Goal: Contribute content: Contribute content

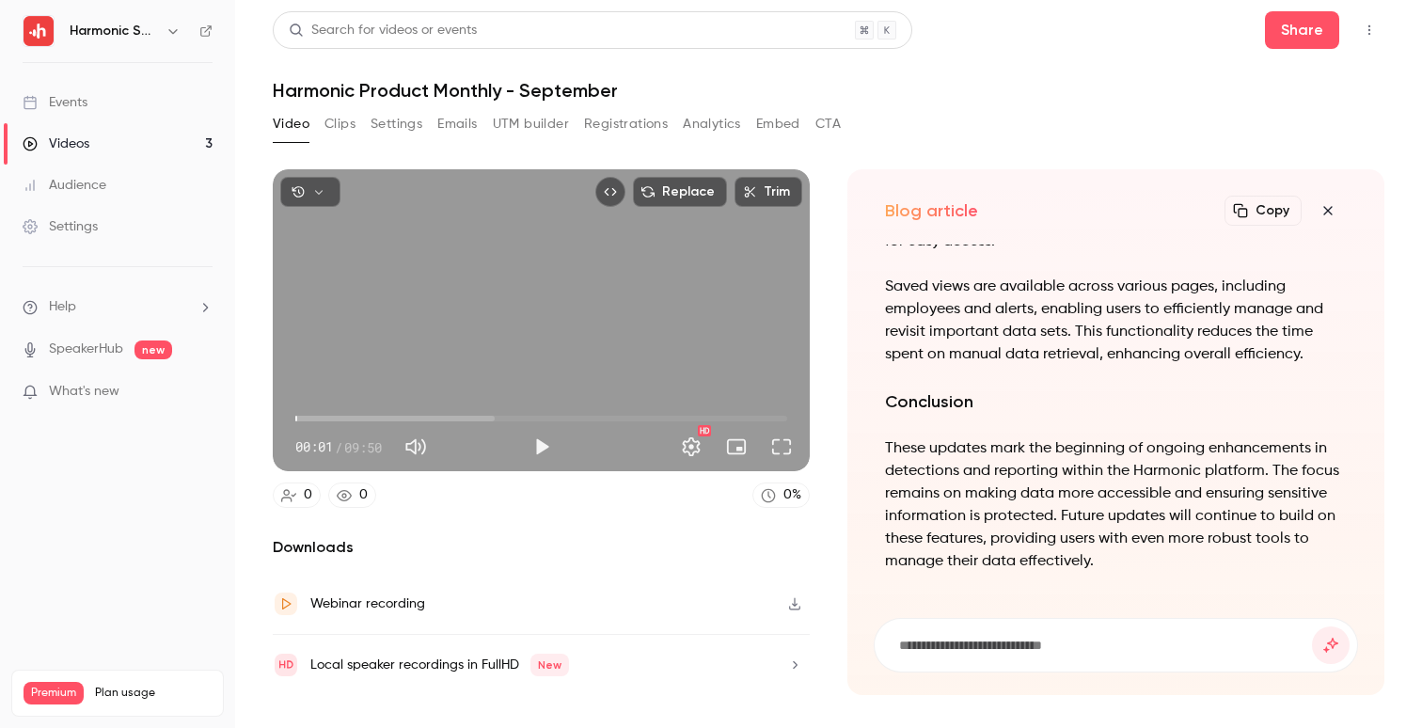
click at [1359, 45] on div "Share" at bounding box center [1324, 30] width 119 height 38
click at [1367, 34] on icon "Top Bar Actions" at bounding box center [1368, 30] width 15 height 13
click at [1047, 104] on div at bounding box center [711, 364] width 1422 height 728
click at [796, 601] on icon "button" at bounding box center [794, 603] width 15 height 13
click at [122, 137] on link "Videos 3" at bounding box center [117, 143] width 235 height 41
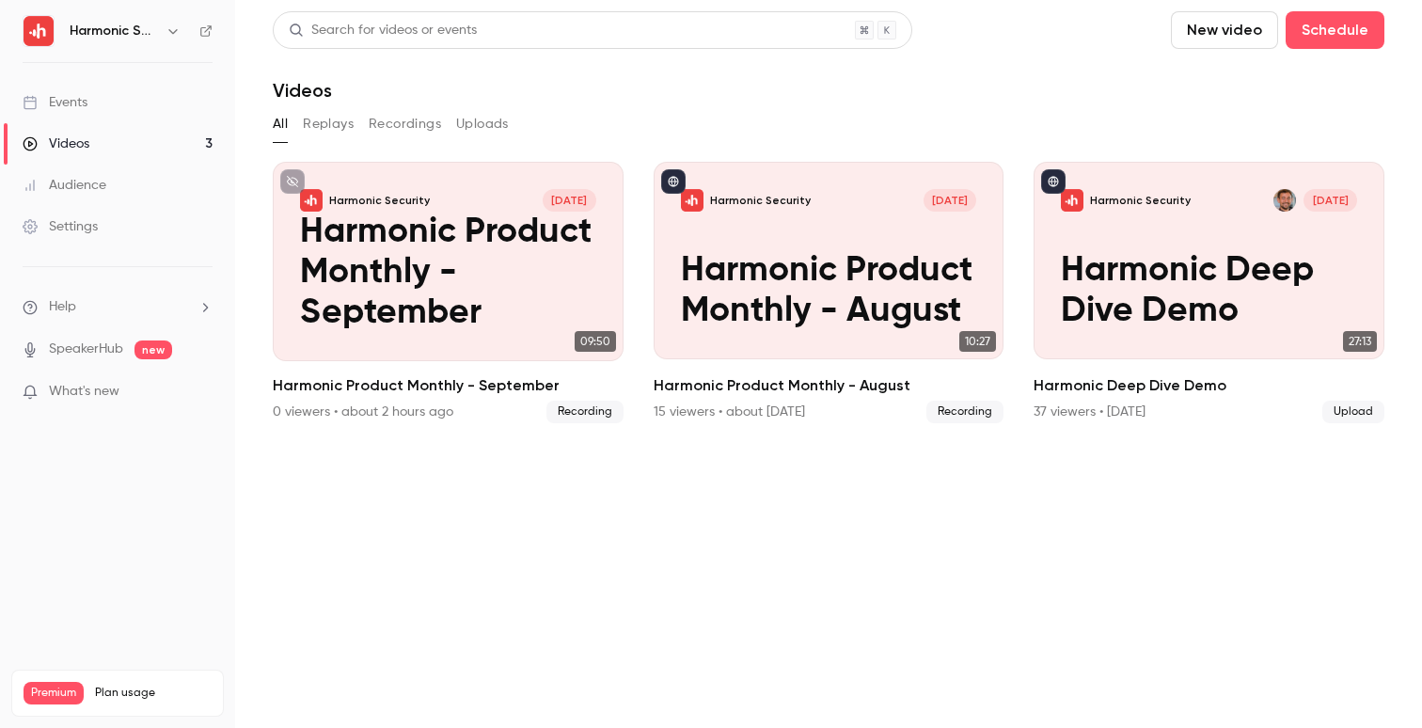
click at [1220, 31] on button "New video" at bounding box center [1223, 30] width 107 height 38
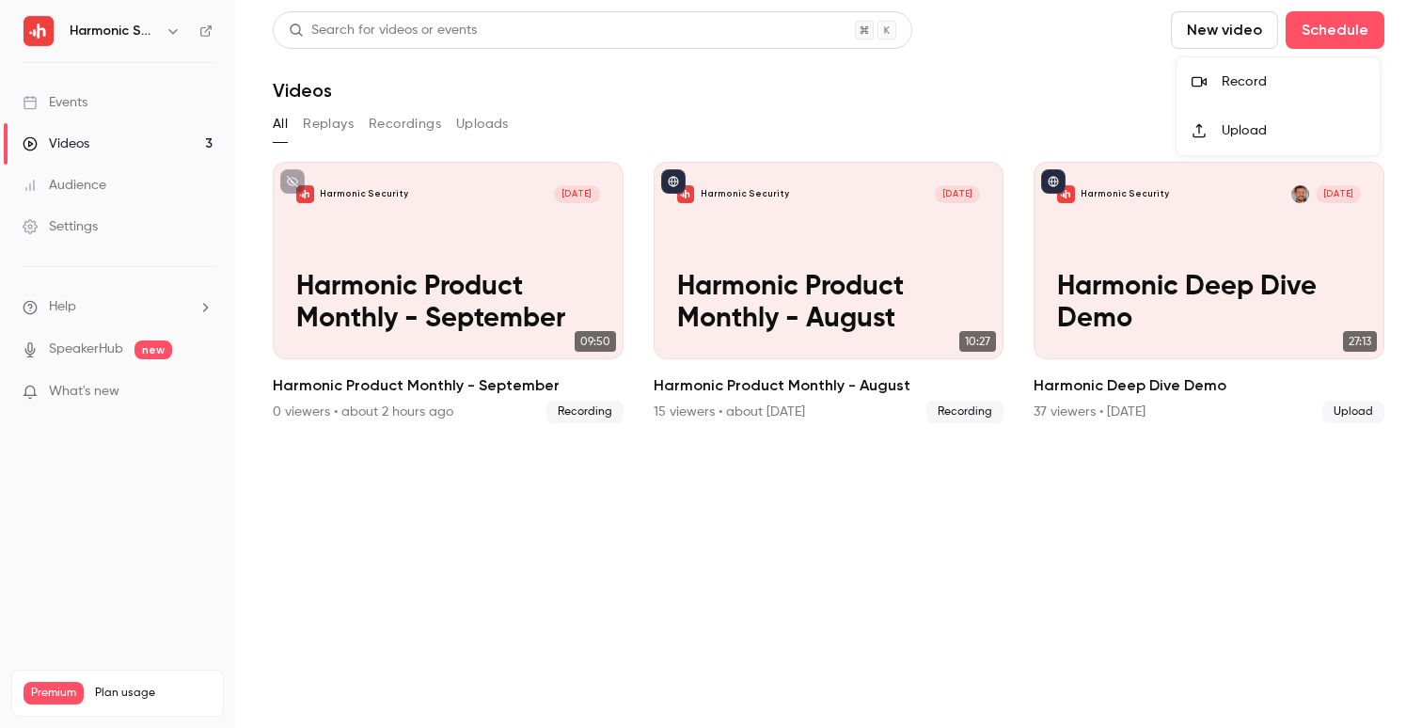
click at [1238, 136] on div "Upload" at bounding box center [1292, 130] width 143 height 19
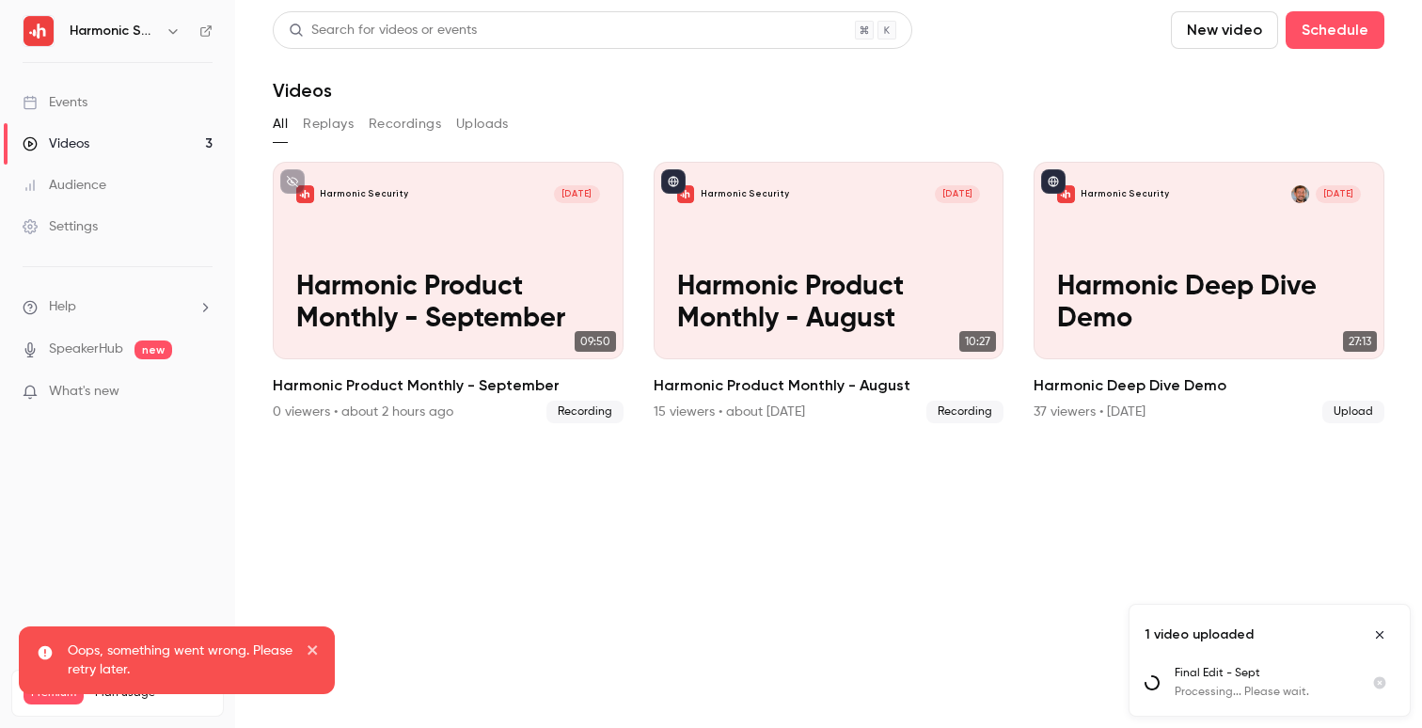
click at [321, 640] on div "Oops, something went wrong. Please retry later." at bounding box center [177, 660] width 316 height 68
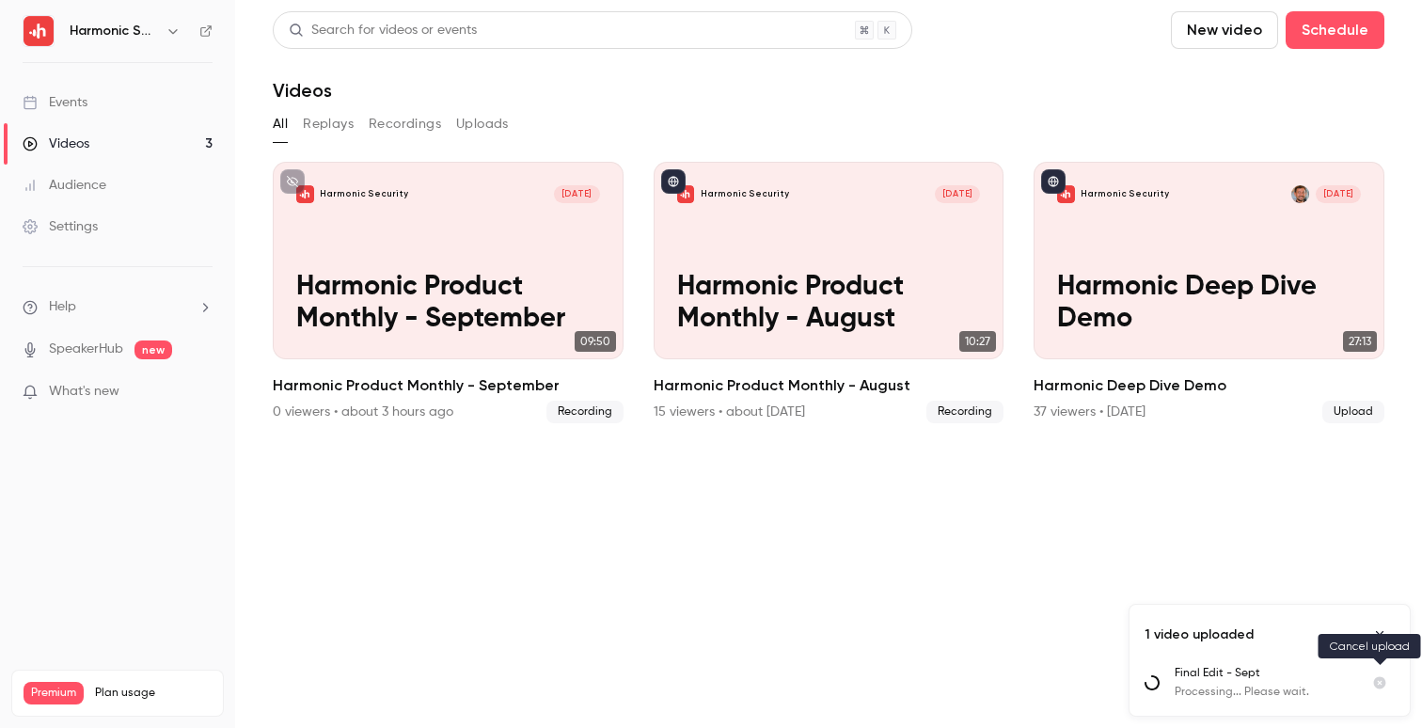
click at [1376, 682] on icon "Cancel upload" at bounding box center [1380, 683] width 12 height 12
click at [1384, 636] on icon "Close uploads list" at bounding box center [1379, 634] width 15 height 13
click at [1229, 37] on button "New video" at bounding box center [1223, 30] width 107 height 38
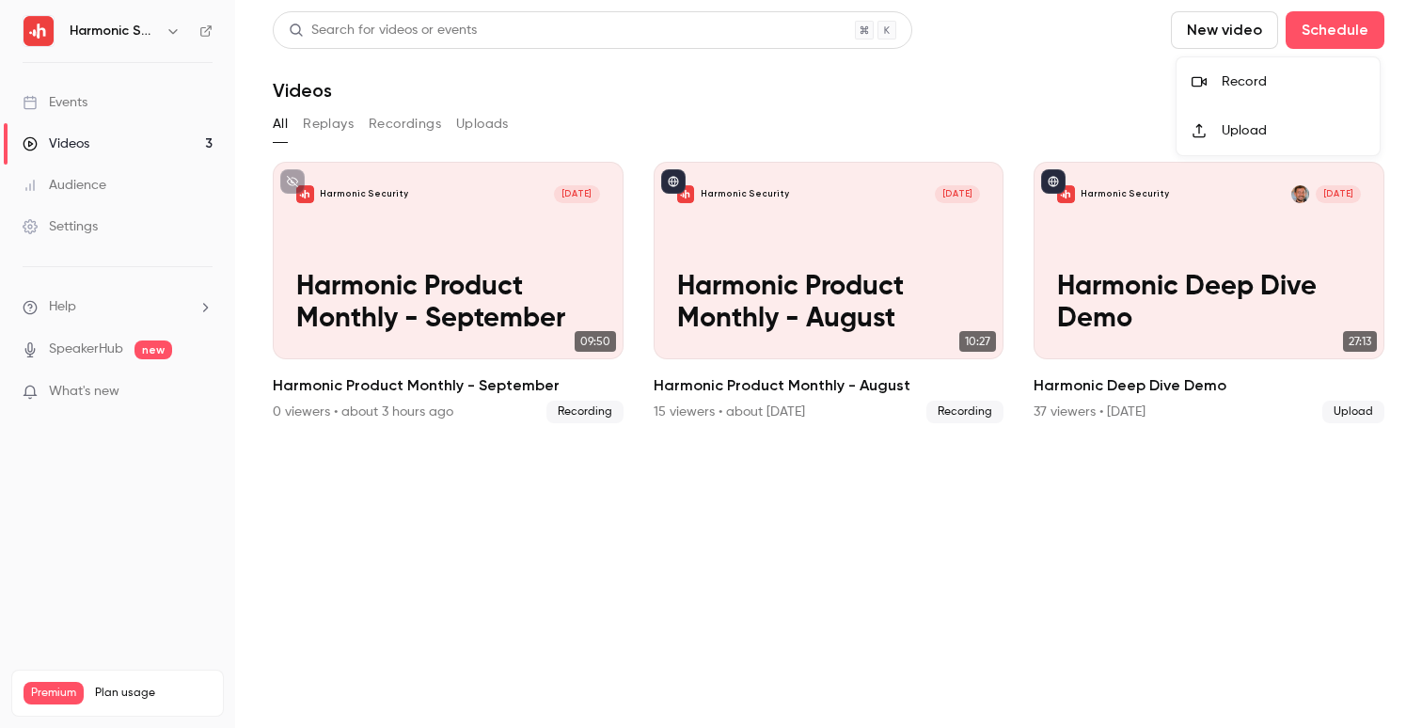
click at [1206, 148] on li "Upload" at bounding box center [1277, 130] width 203 height 49
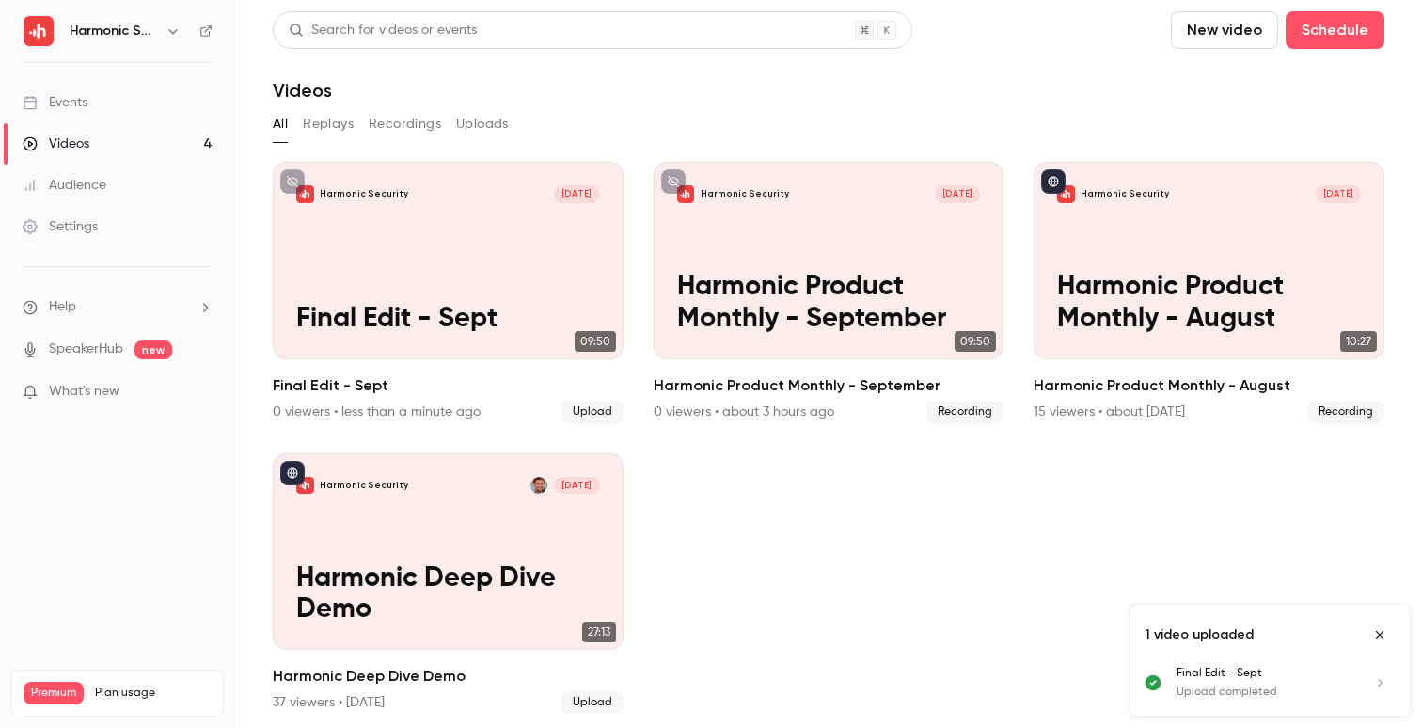
click at [608, 161] on section "Search for videos or events New video Schedule Videos All Replays Recordings Up…" at bounding box center [828, 363] width 1111 height 705
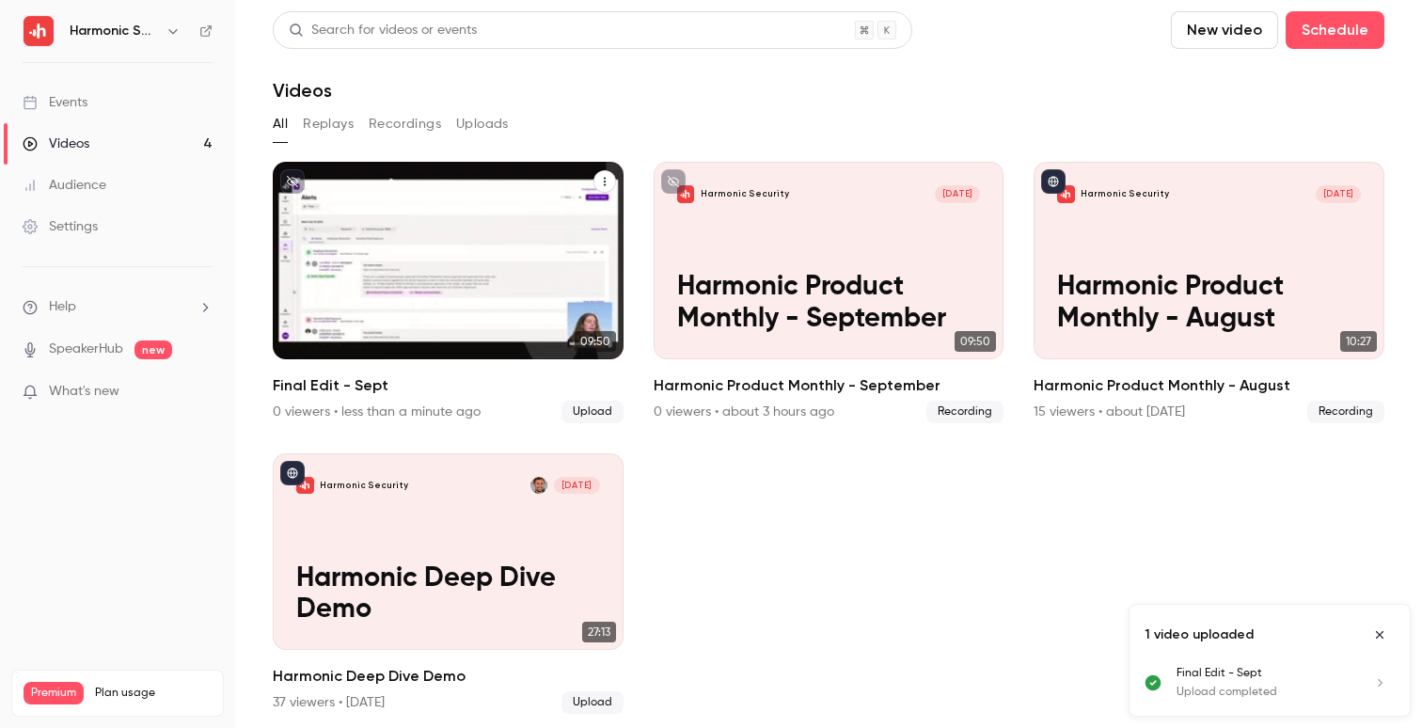
click at [605, 183] on icon "Final Edit - Sept" at bounding box center [604, 181] width 11 height 11
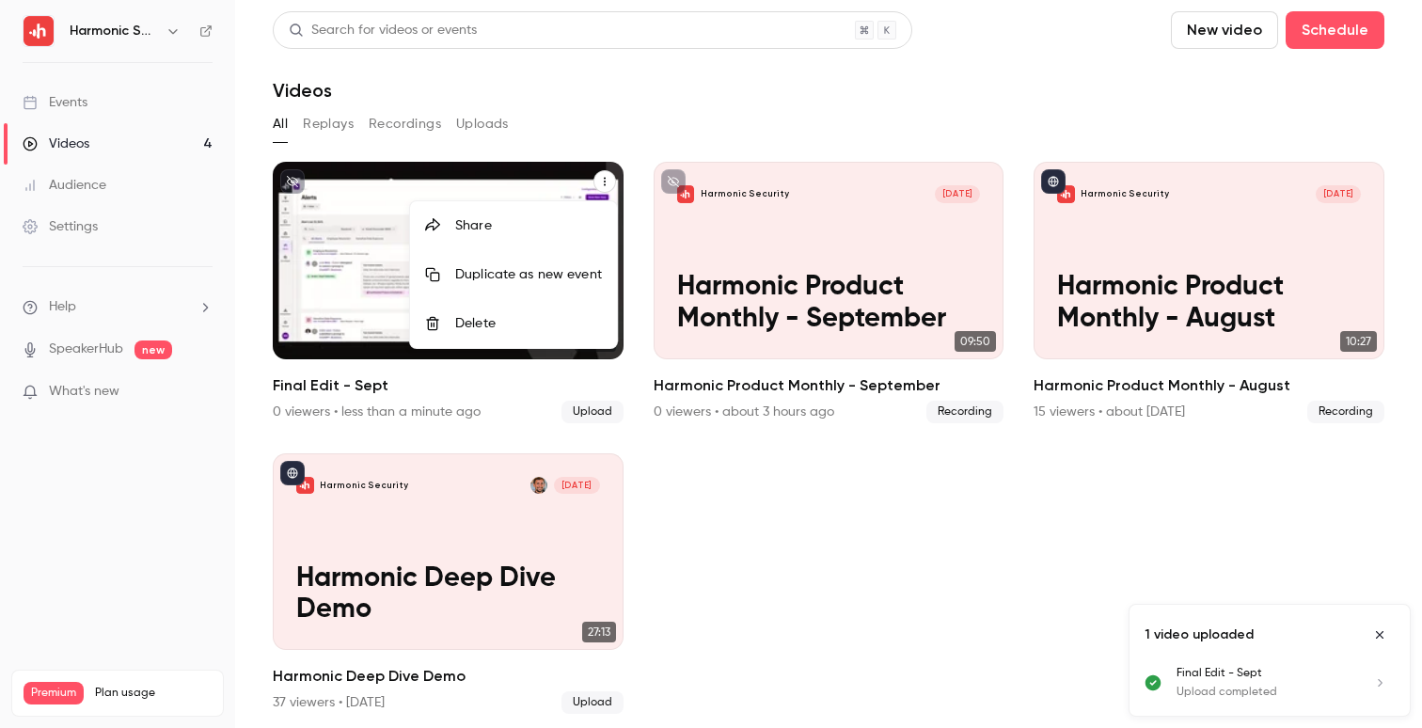
click at [543, 322] on div "Delete" at bounding box center [528, 323] width 147 height 19
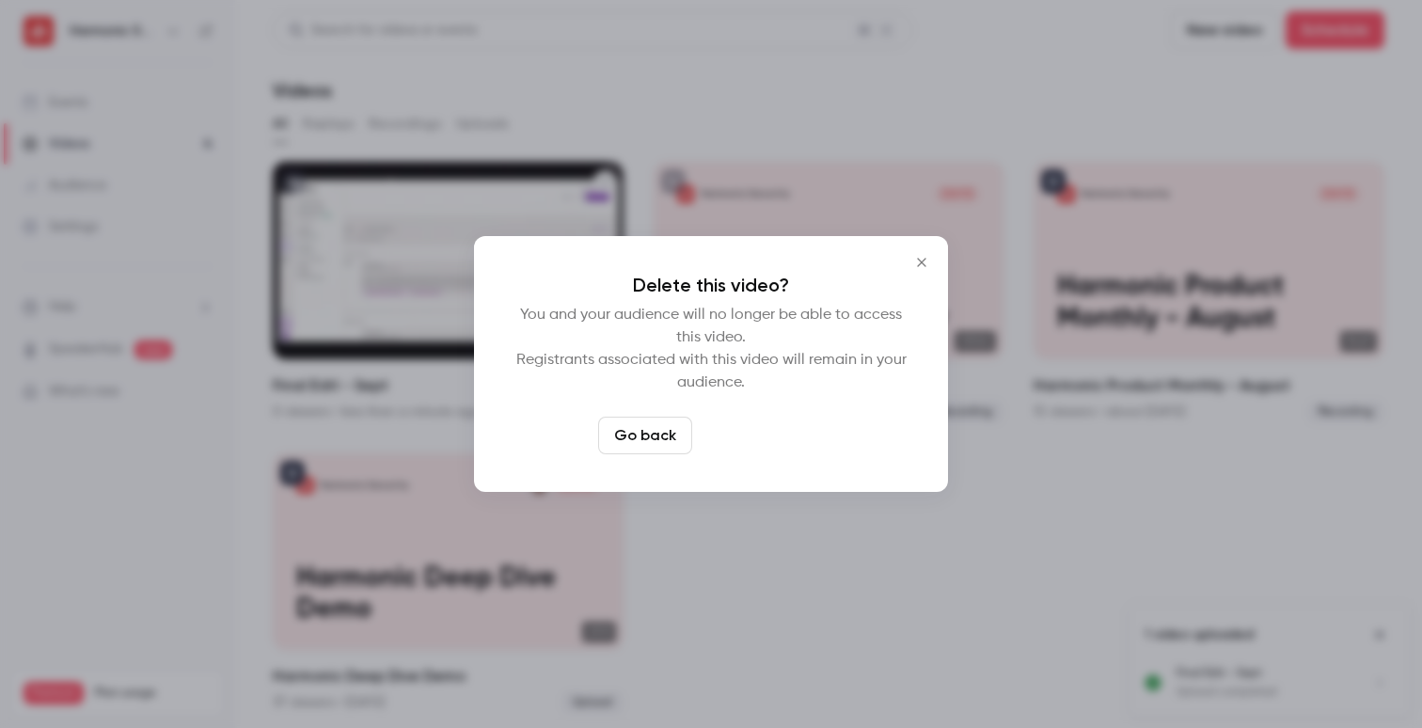
click at [766, 427] on button "Delete video" at bounding box center [761, 435] width 125 height 38
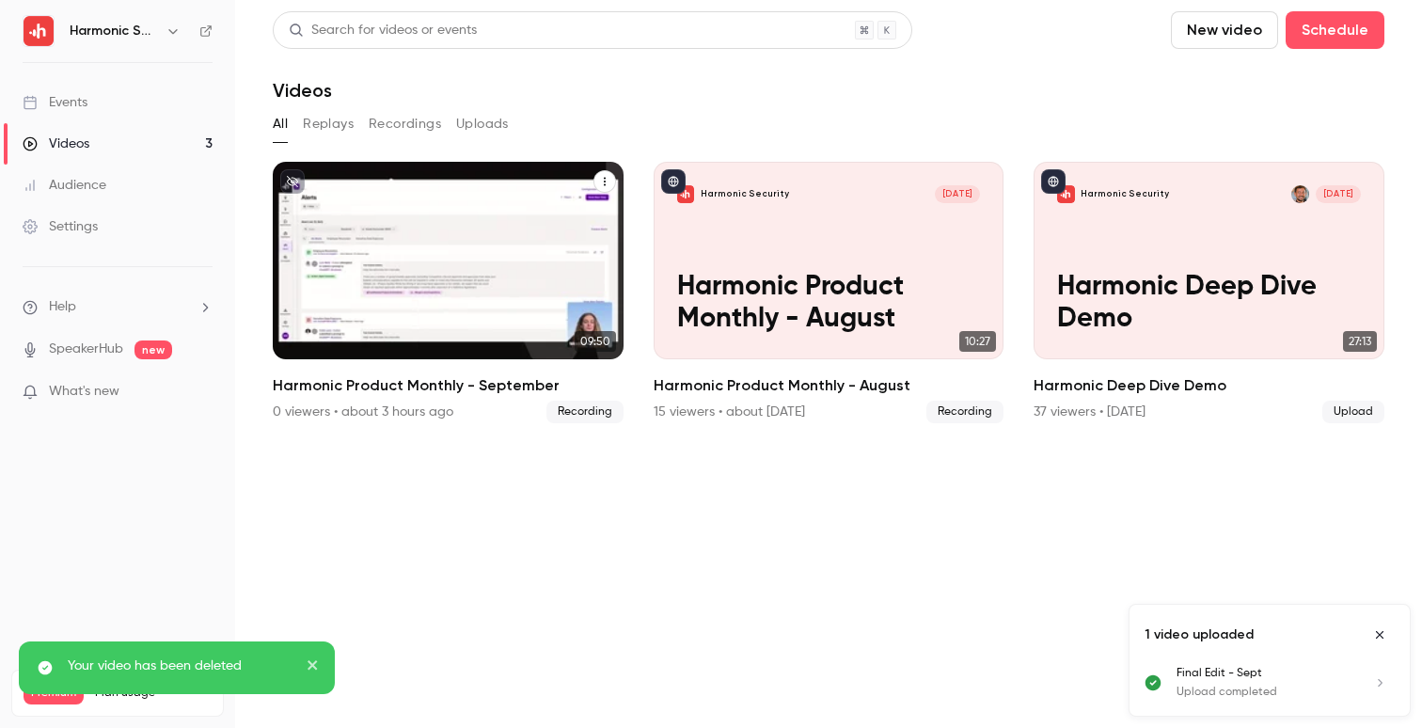
click at [487, 279] on p "Harmonic Product Monthly - September" at bounding box center [447, 304] width 303 height 64
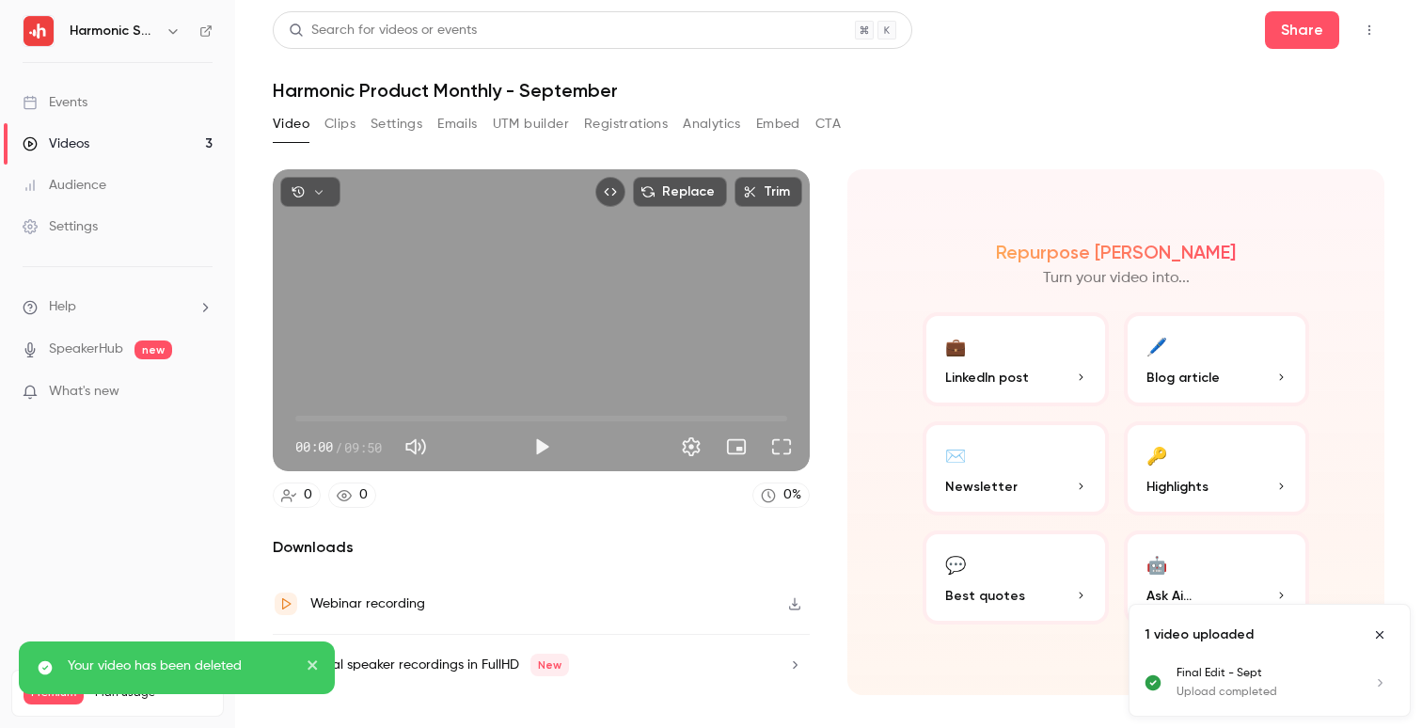
click at [690, 189] on button "Replace" at bounding box center [680, 192] width 94 height 30
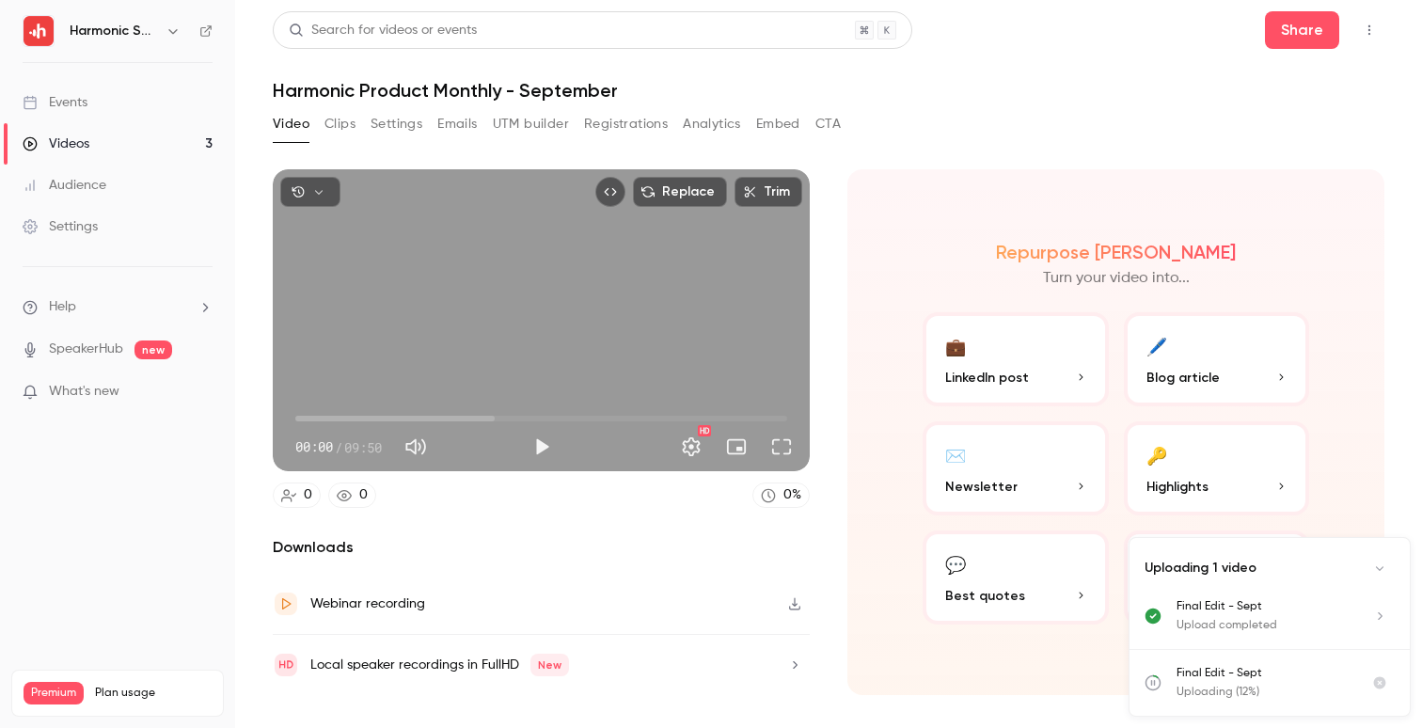
click at [500, 416] on span "00:00" at bounding box center [541, 418] width 492 height 30
click at [536, 417] on span "04:49" at bounding box center [541, 418] width 492 height 30
click at [555, 417] on span "05:11" at bounding box center [541, 418] width 492 height 30
click at [536, 418] on span "05:11" at bounding box center [541, 418] width 492 height 30
click at [536, 448] on button "Play" at bounding box center [542, 447] width 38 height 38
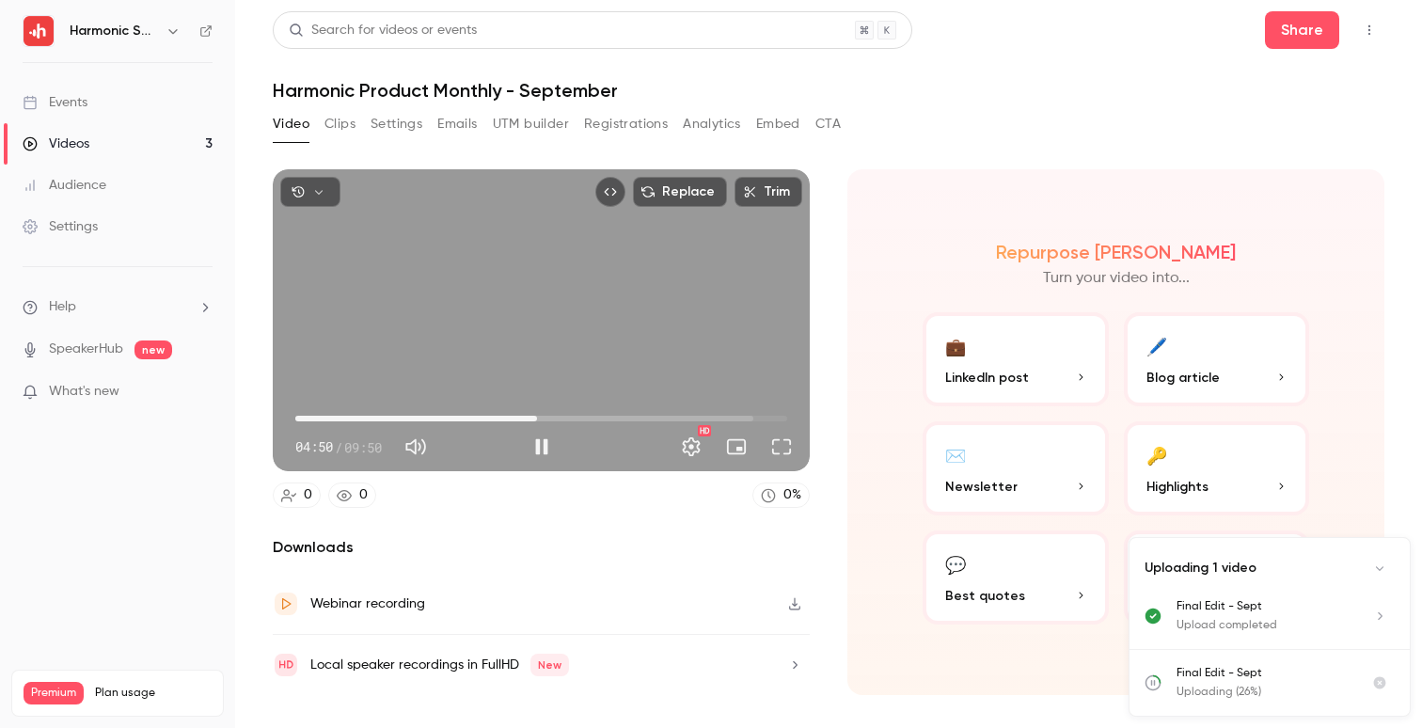
type input "*****"
click at [541, 416] on span "04:51" at bounding box center [538, 419] width 6 height 6
click at [540, 452] on button "Pause" at bounding box center [542, 447] width 38 height 38
type input "*****"
click at [336, 119] on button "Clips" at bounding box center [339, 124] width 31 height 30
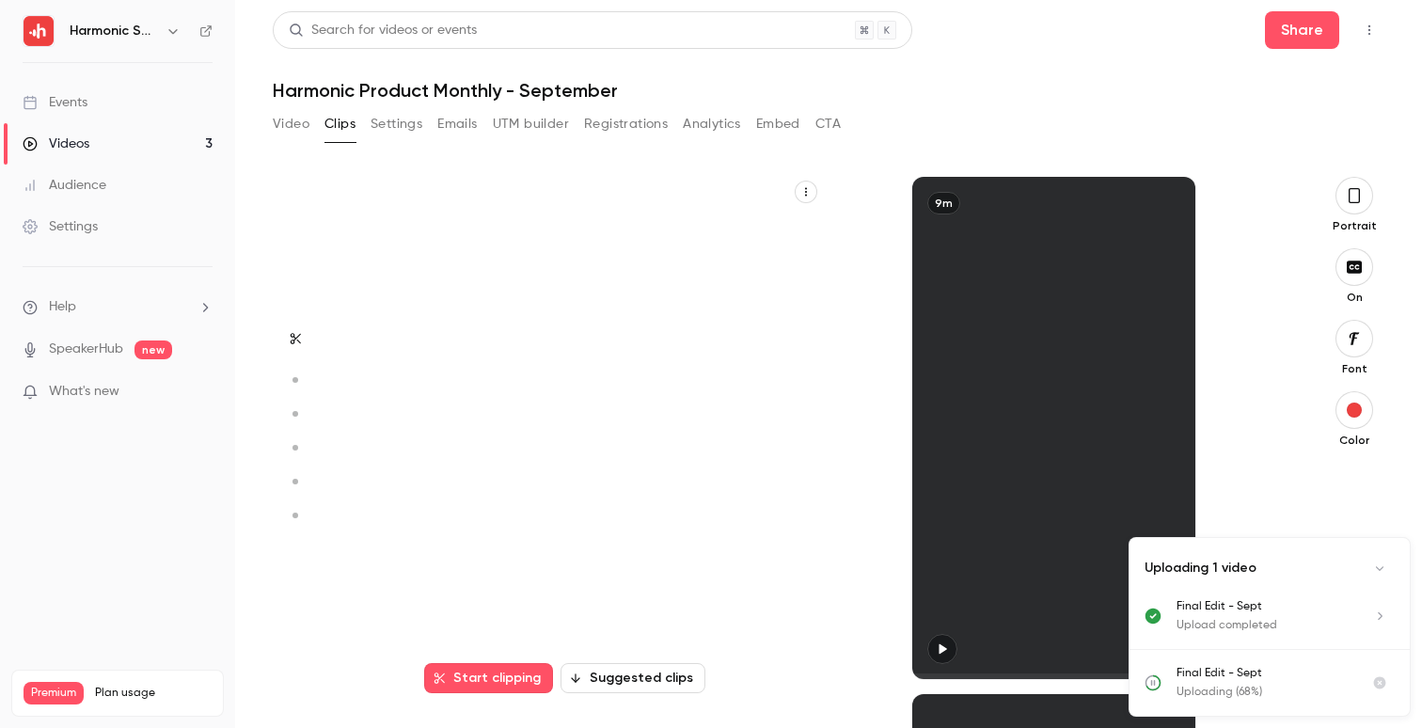
click at [297, 123] on button "Video" at bounding box center [291, 124] width 37 height 30
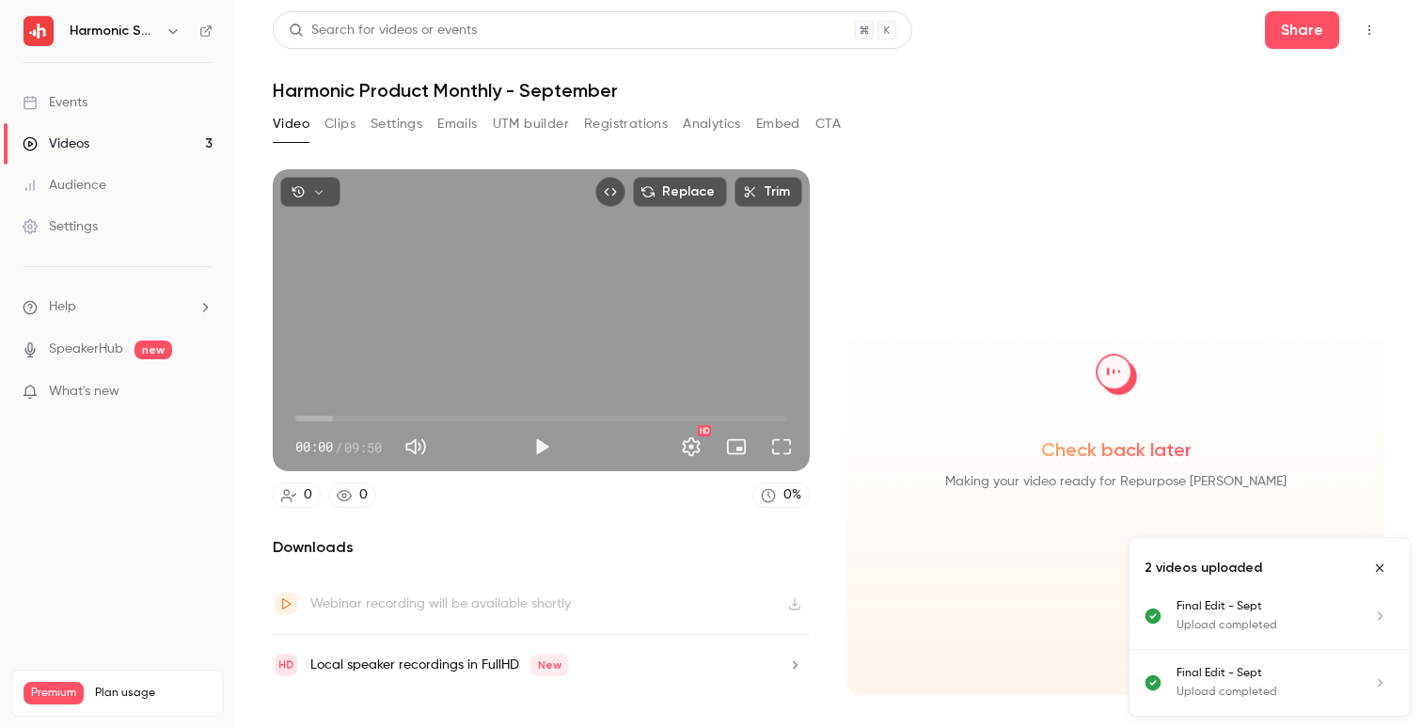
click at [484, 418] on span "00:00" at bounding box center [541, 418] width 492 height 30
click at [512, 418] on span "03:46" at bounding box center [541, 418] width 492 height 30
click at [523, 416] on span "04:20" at bounding box center [541, 418] width 492 height 30
click at [537, 417] on span "04:33" at bounding box center [541, 418] width 492 height 30
click at [547, 419] on span "04:50" at bounding box center [541, 418] width 492 height 30
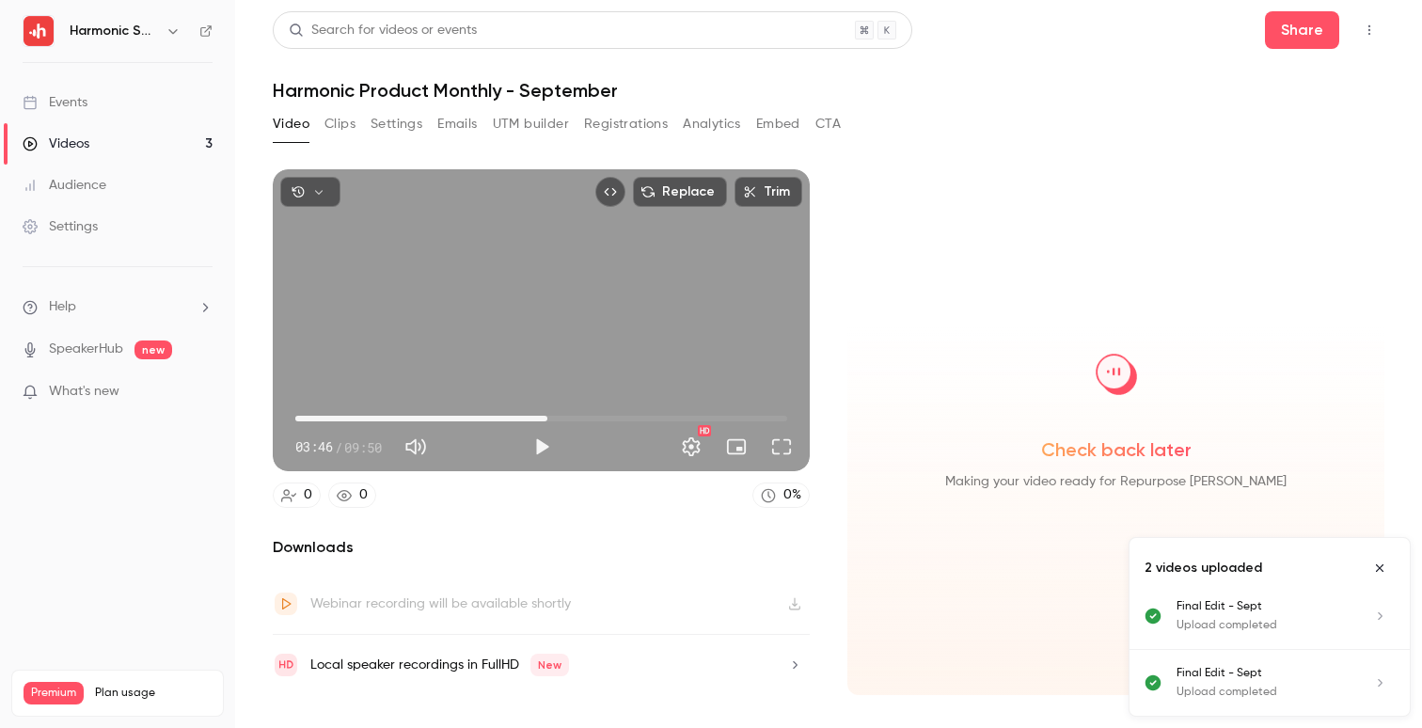
click at [550, 420] on span "05:02" at bounding box center [547, 419] width 6 height 6
click at [542, 420] on span "04:55" at bounding box center [541, 418] width 492 height 30
click at [544, 420] on span "04:55" at bounding box center [542, 419] width 6 height 6
click at [544, 420] on span "04:59" at bounding box center [545, 419] width 6 height 6
click at [549, 420] on span "05:04" at bounding box center [549, 419] width 6 height 6
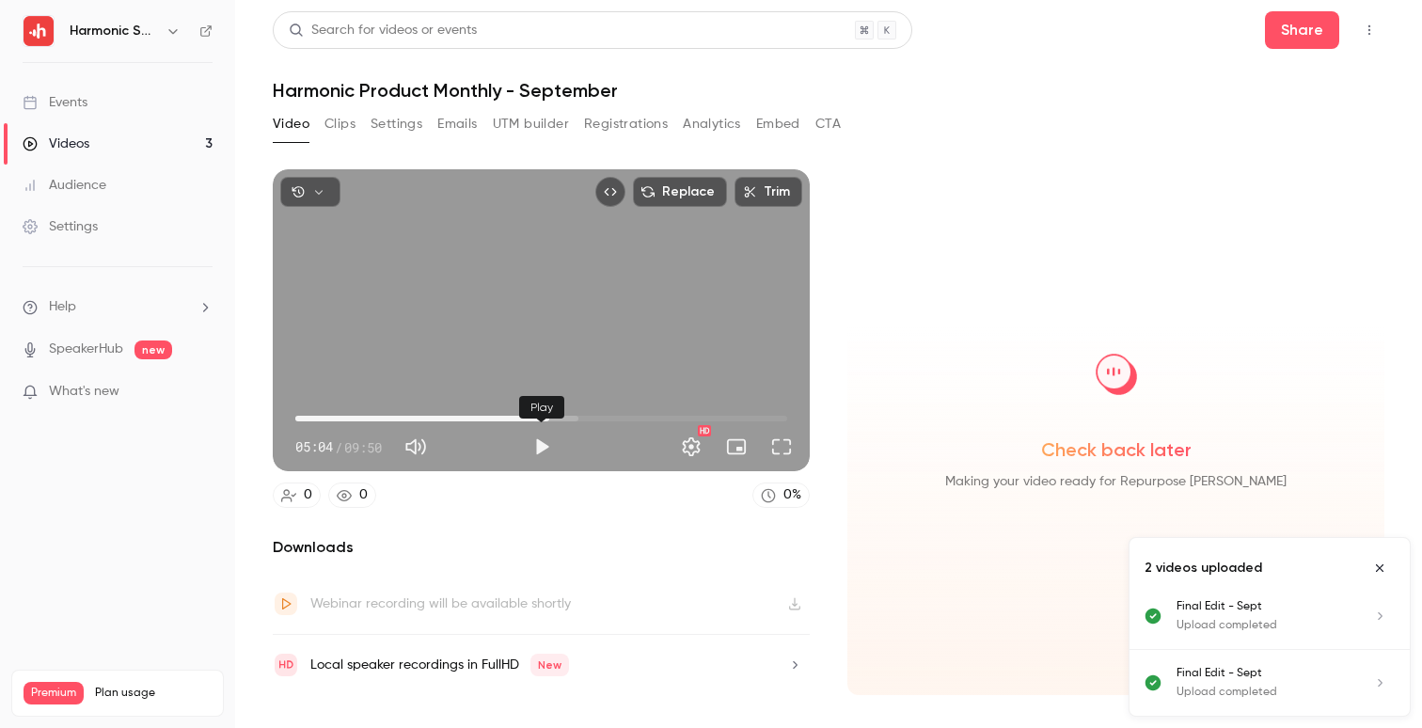
click at [544, 437] on button "Play" at bounding box center [542, 447] width 38 height 38
click at [664, 287] on div "Replace Trim 05:10 05:10 / 09:50 HD" at bounding box center [541, 320] width 537 height 302
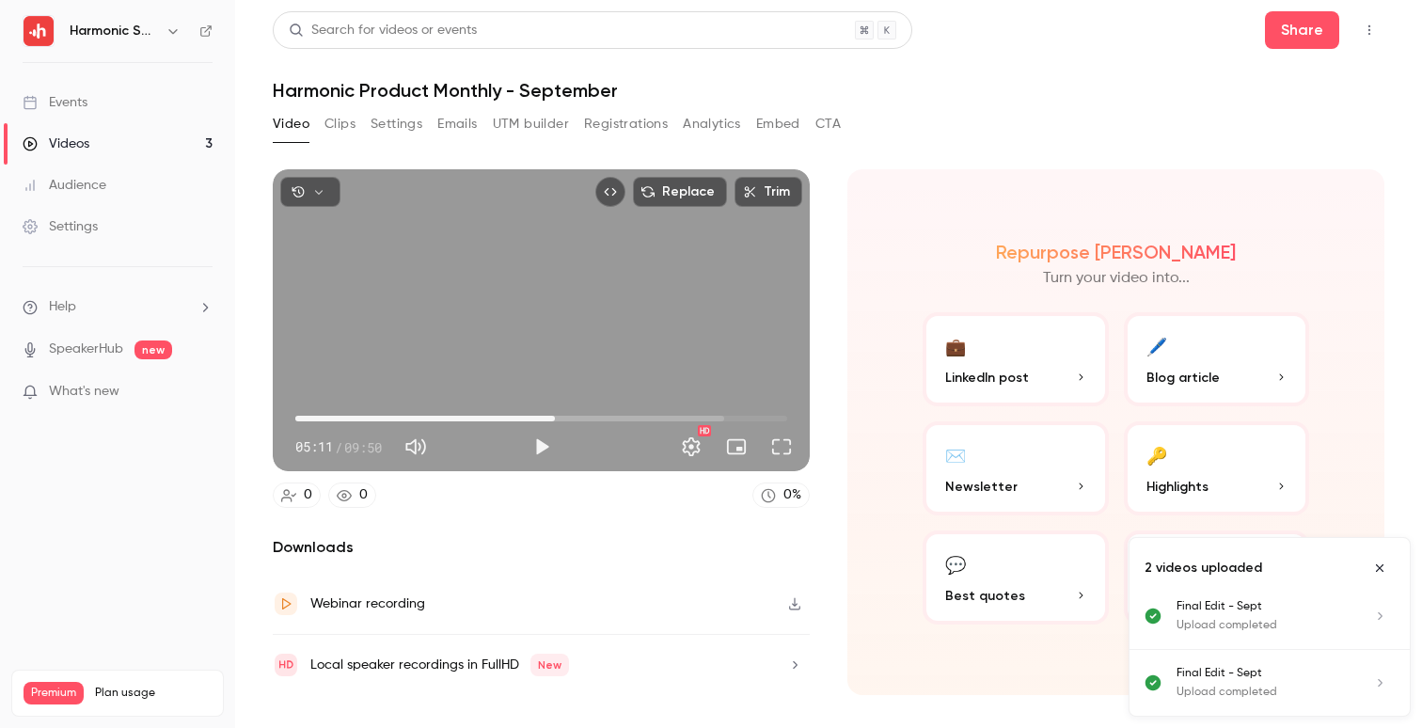
type input "*****"
